Goal: Task Accomplishment & Management: Use online tool/utility

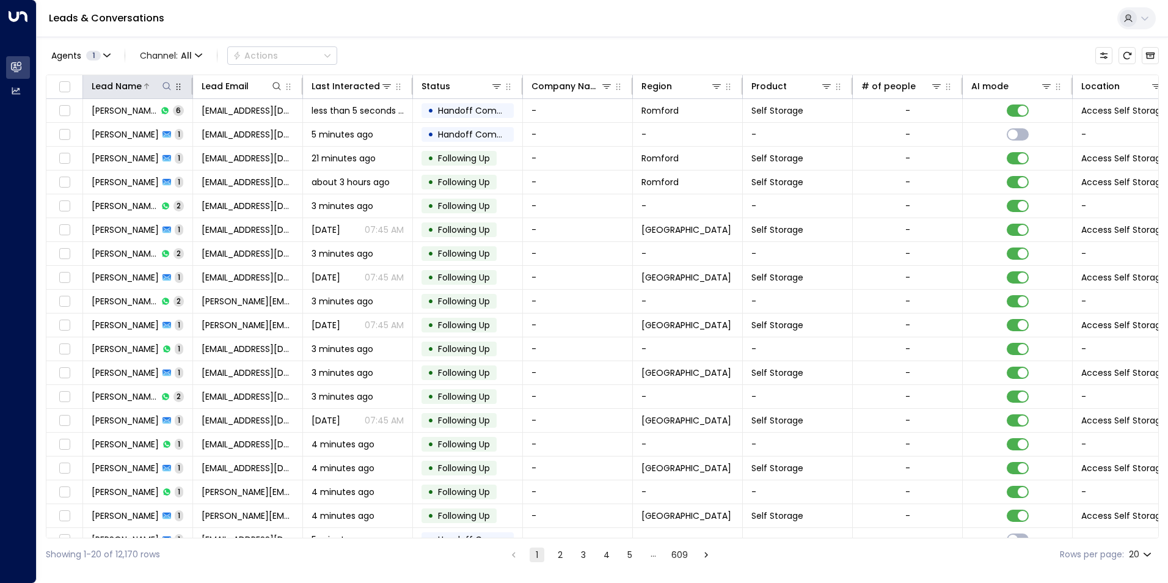
click at [169, 84] on icon at bounding box center [167, 86] width 10 height 10
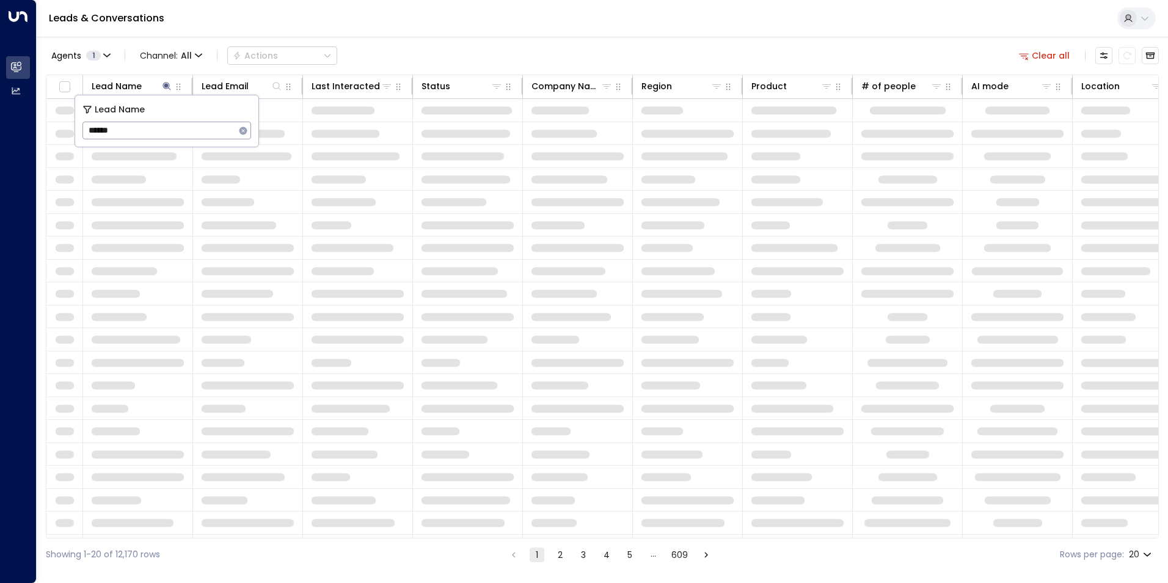
type input "******"
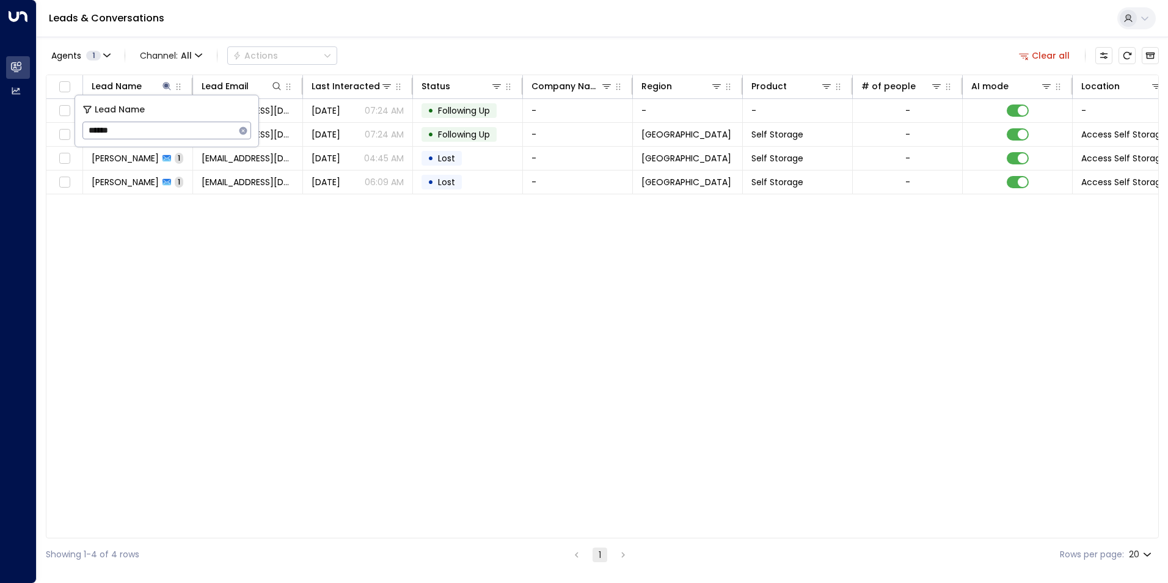
click at [548, 43] on div "Agents 1 Channel: All Actions Clear all" at bounding box center [602, 56] width 1113 height 26
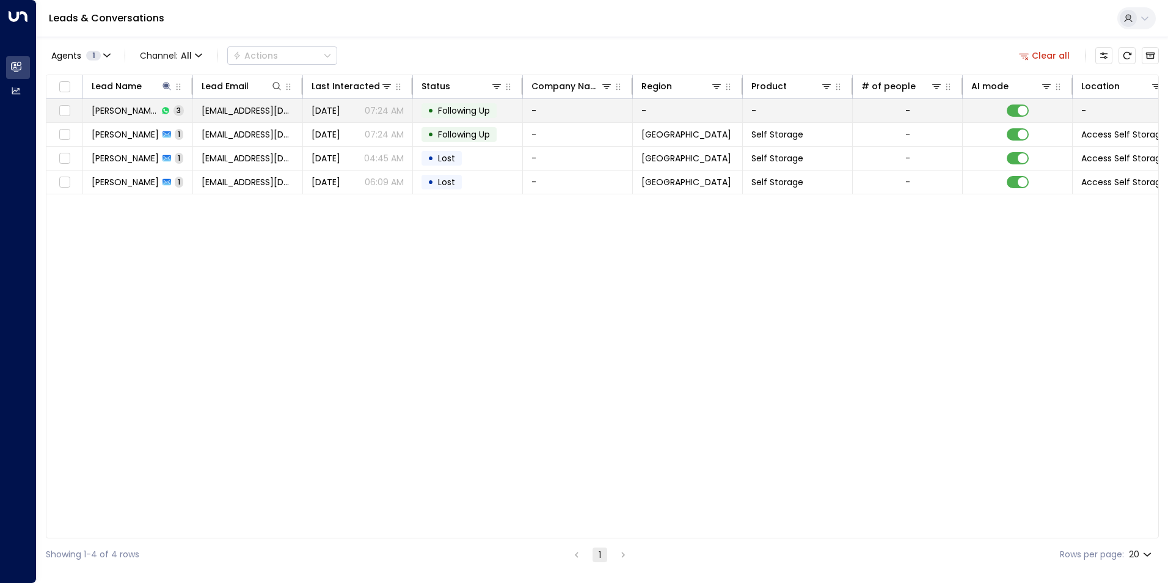
click at [287, 117] on td "[EMAIL_ADDRESS][DOMAIN_NAME]" at bounding box center [248, 110] width 110 height 23
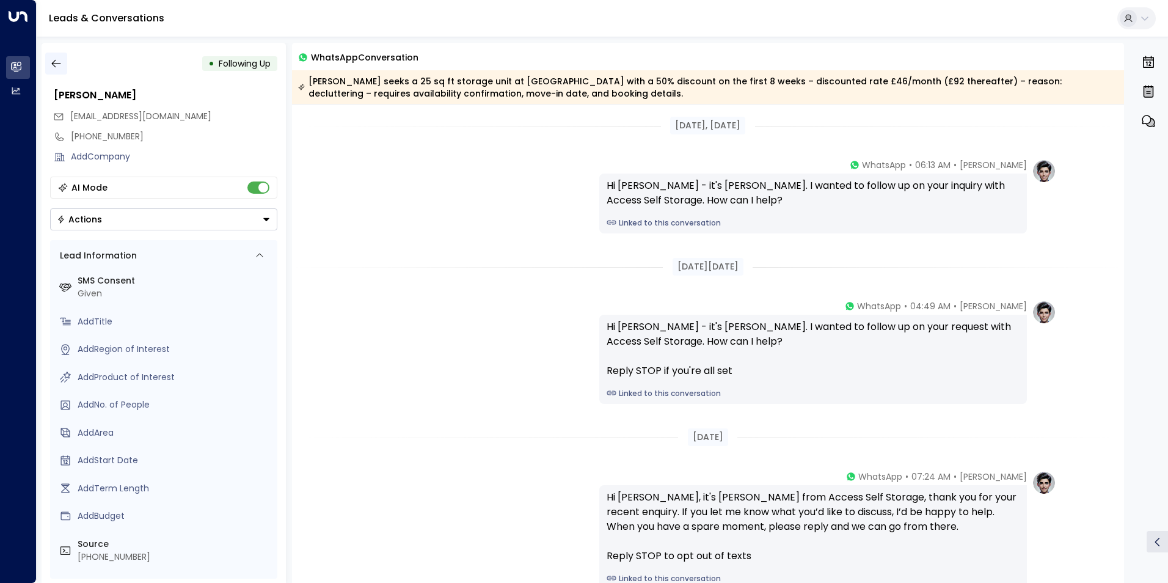
click at [54, 67] on icon "button" at bounding box center [56, 63] width 12 height 12
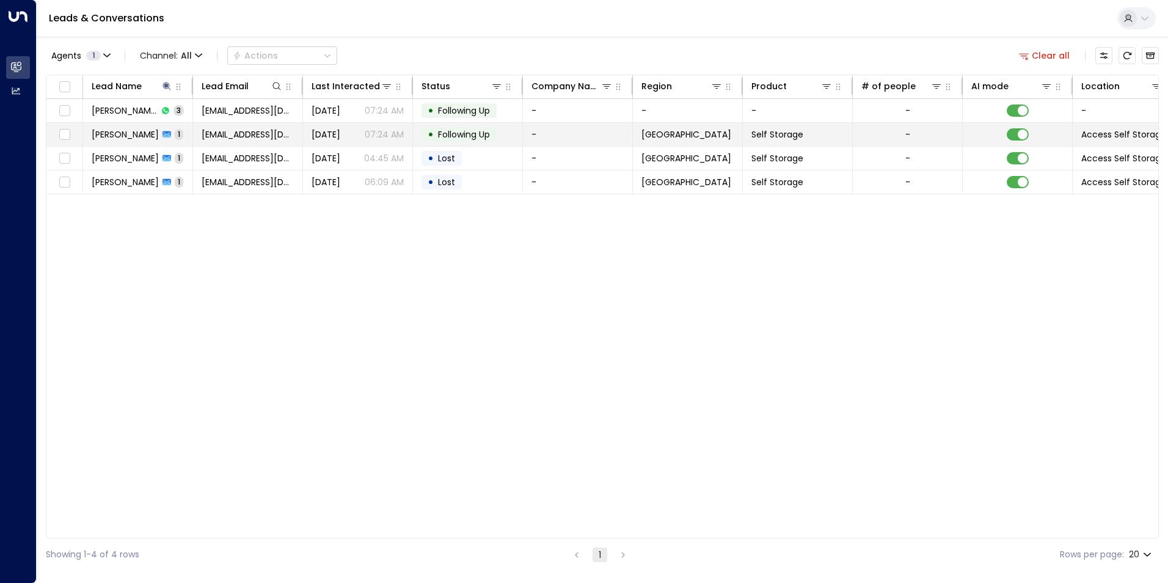
click at [120, 134] on span "[PERSON_NAME]" at bounding box center [125, 134] width 67 height 12
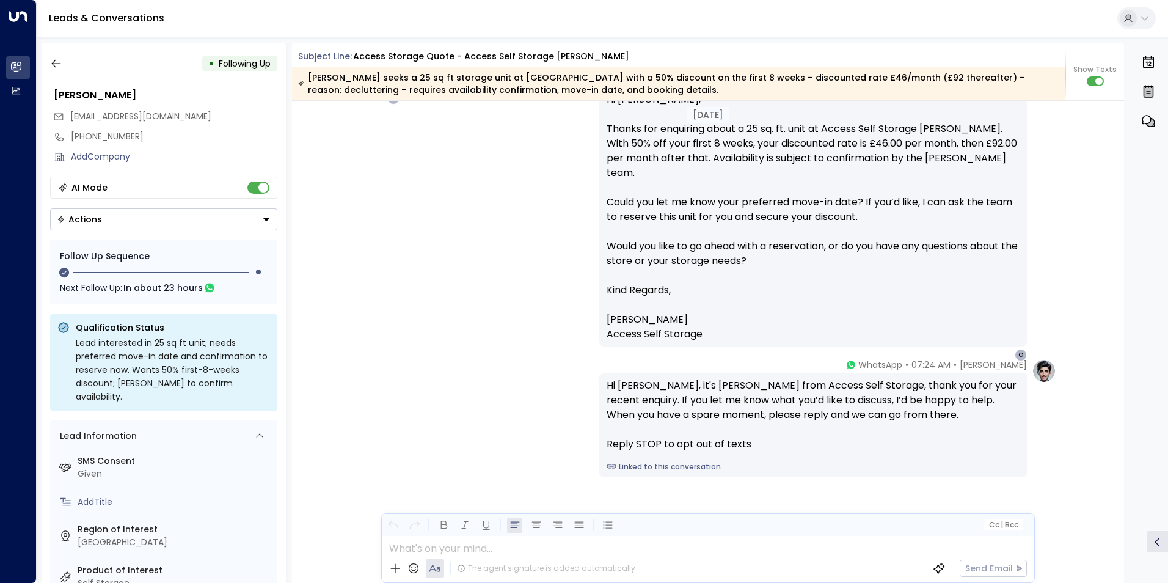
scroll to position [2044, 0]
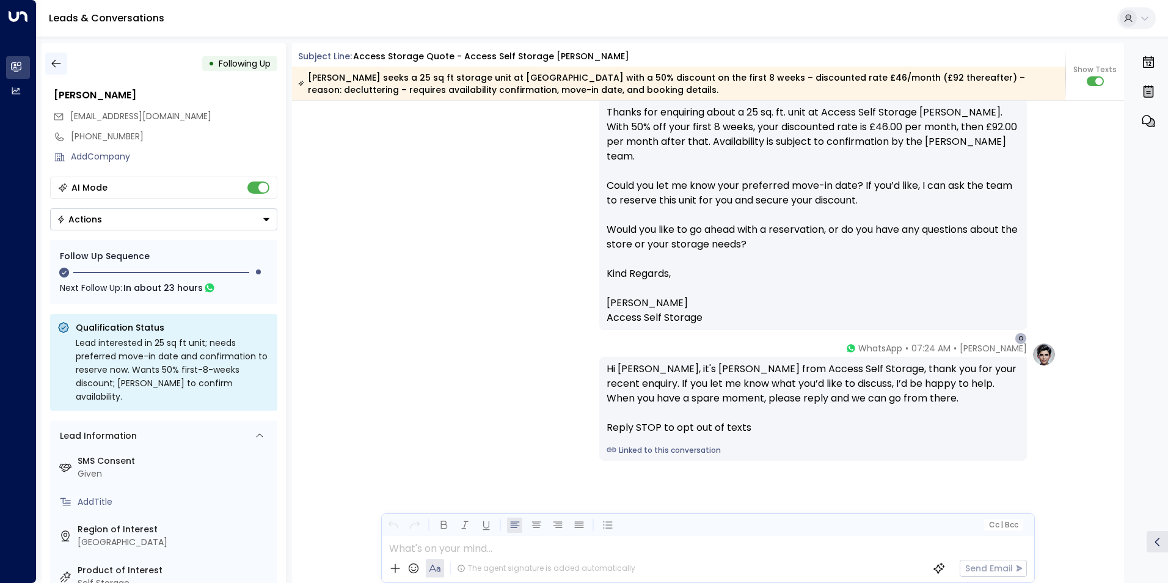
click at [57, 66] on icon "button" at bounding box center [56, 63] width 12 height 12
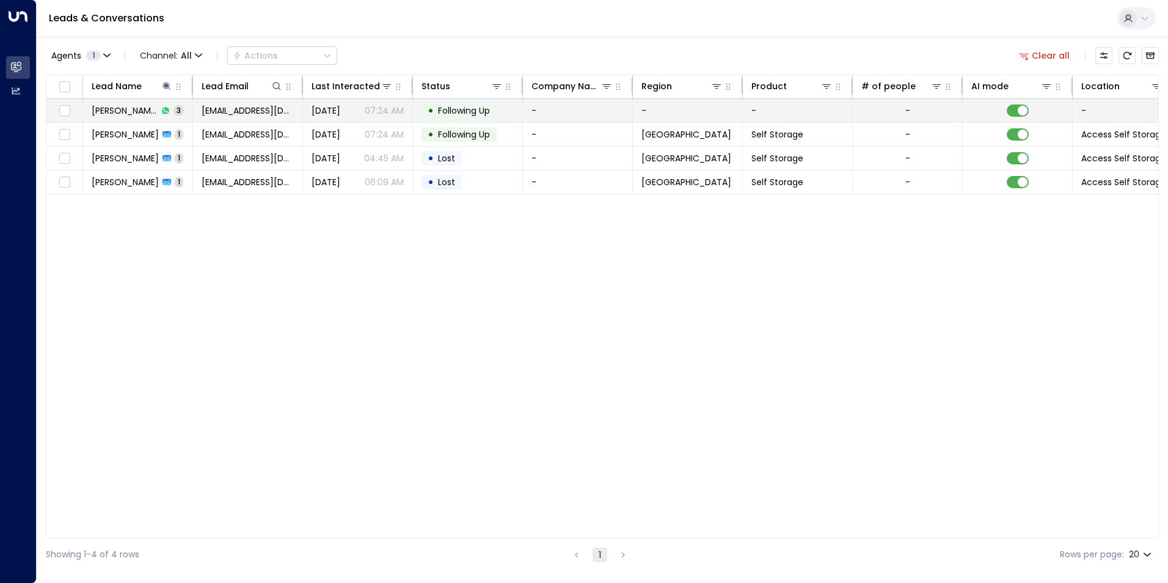
click at [332, 121] on td "[DATE] 07:24 AM" at bounding box center [358, 110] width 110 height 23
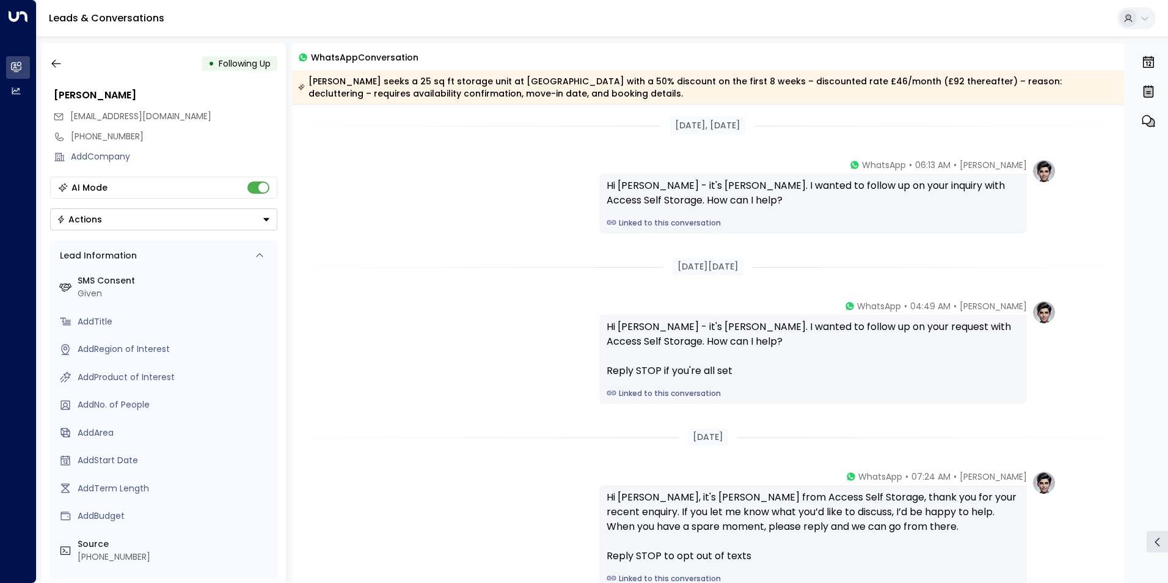
scroll to position [128, 0]
